Goal: Transaction & Acquisition: Purchase product/service

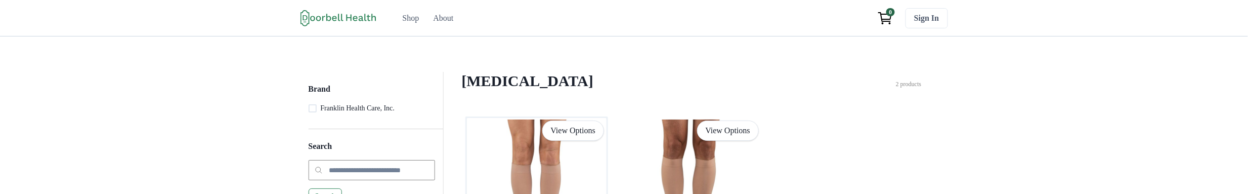
click at [554, 169] on img at bounding box center [537, 189] width 140 height 143
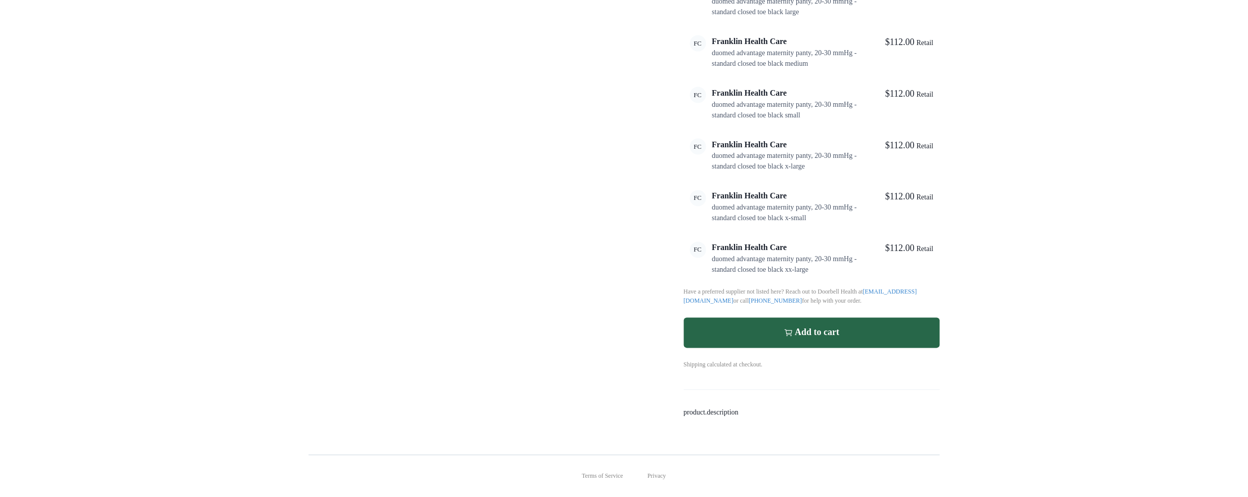
scroll to position [2968, 0]
drag, startPoint x: 1247, startPoint y: 420, endPoint x: 1241, endPoint y: 376, distance: 44.9
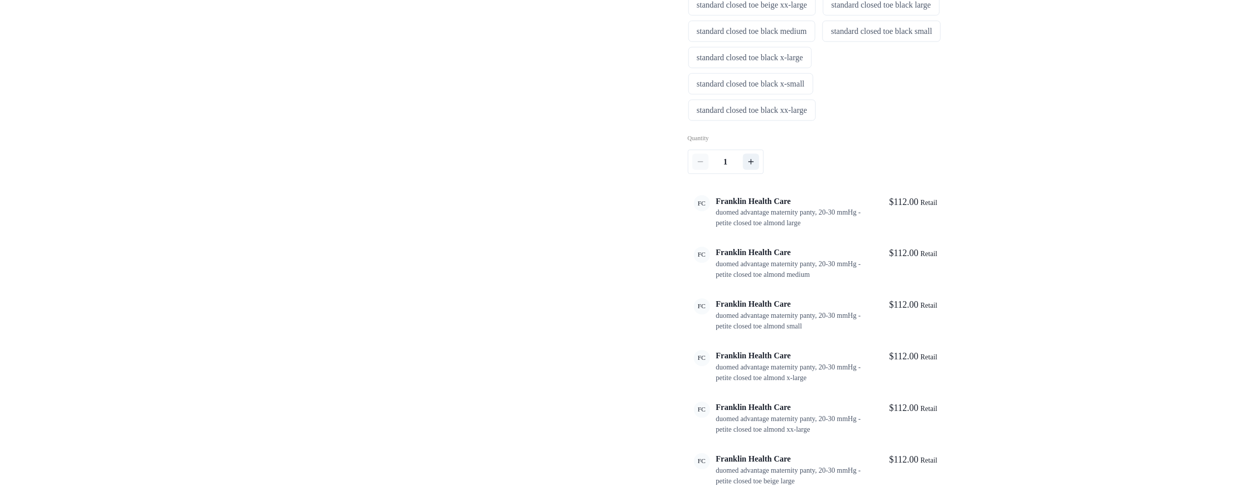
scroll to position [0, 0]
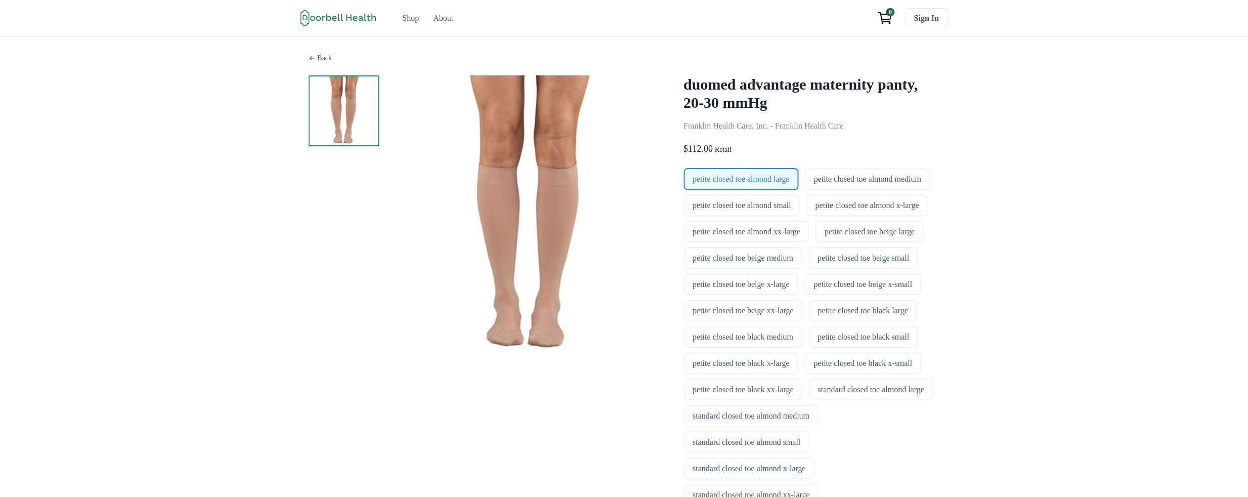
click at [318, 63] on p "Back" at bounding box center [325, 58] width 15 height 11
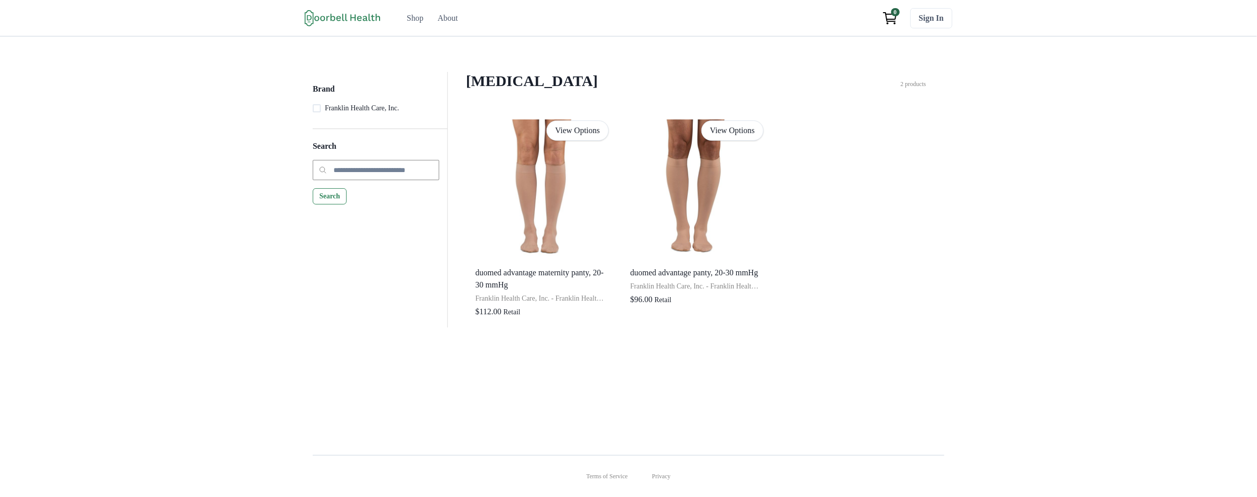
click at [265, 193] on div "Brand Franklin Health Care, Inc. Search Search [MEDICAL_DATA] Filter Clear all …" at bounding box center [628, 237] width 1257 height 402
click at [340, 193] on nav "Brand Franklin Health Care, Inc. Search Search" at bounding box center [380, 200] width 135 height 256
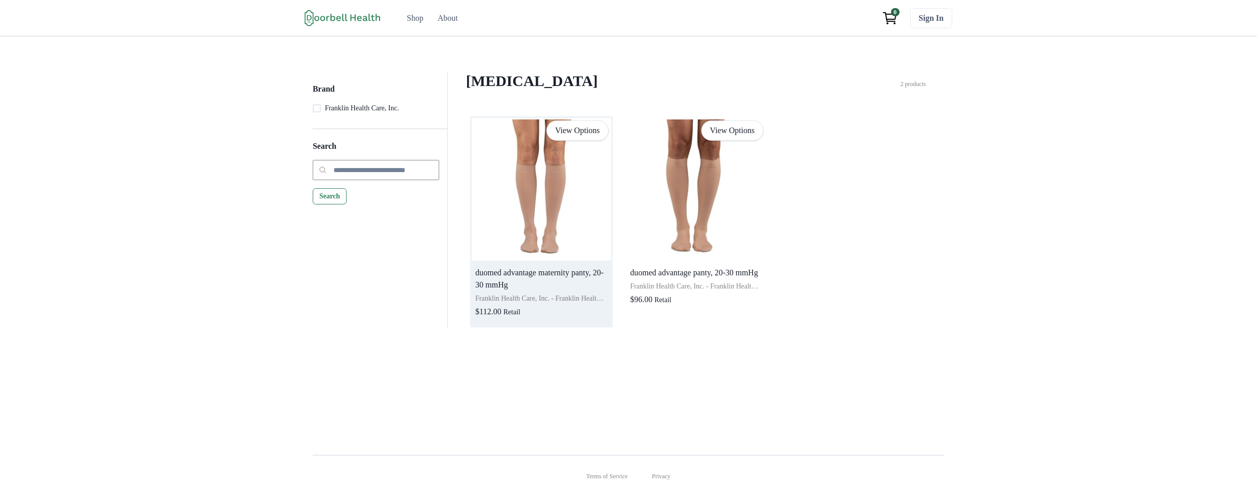
click at [589, 193] on img at bounding box center [542, 189] width 140 height 143
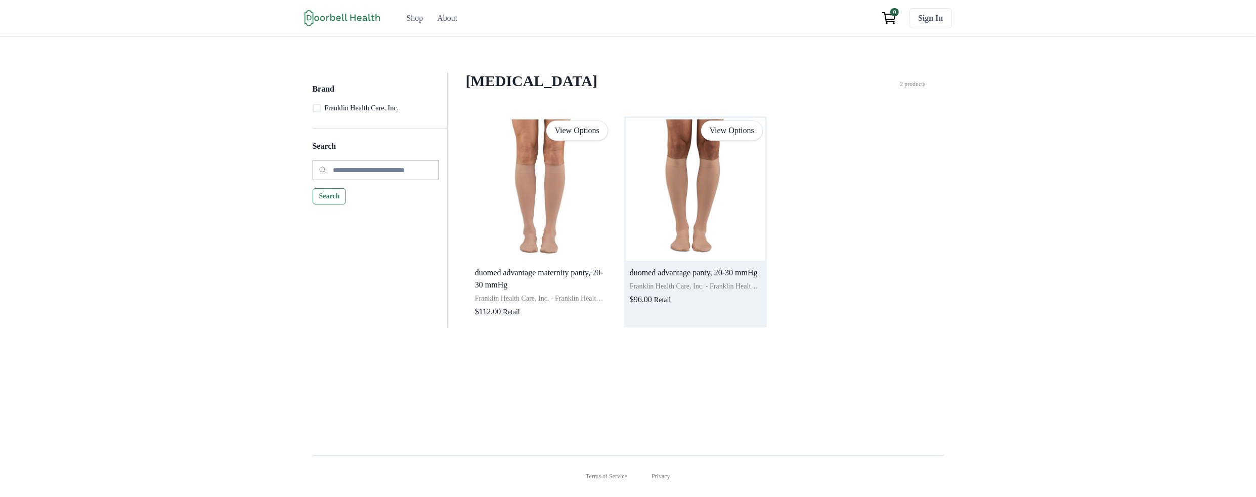
drag, startPoint x: 921, startPoint y: 253, endPoint x: 690, endPoint y: 205, distance: 236.1
click at [916, 193] on div "View Options duomed advantage maternity panty, 20-30 mmHg Franklin Health Care,…" at bounding box center [696, 221] width 452 height 211
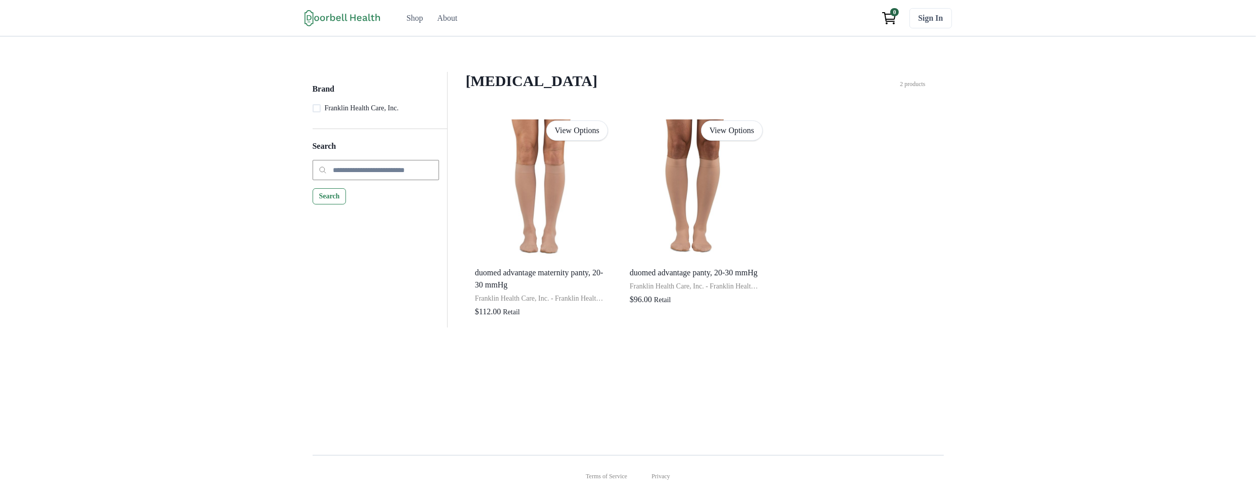
click at [393, 193] on nav "Brand Franklin Health Care, Inc. Search Search" at bounding box center [380, 200] width 135 height 256
